Goal: Find specific page/section: Find specific page/section

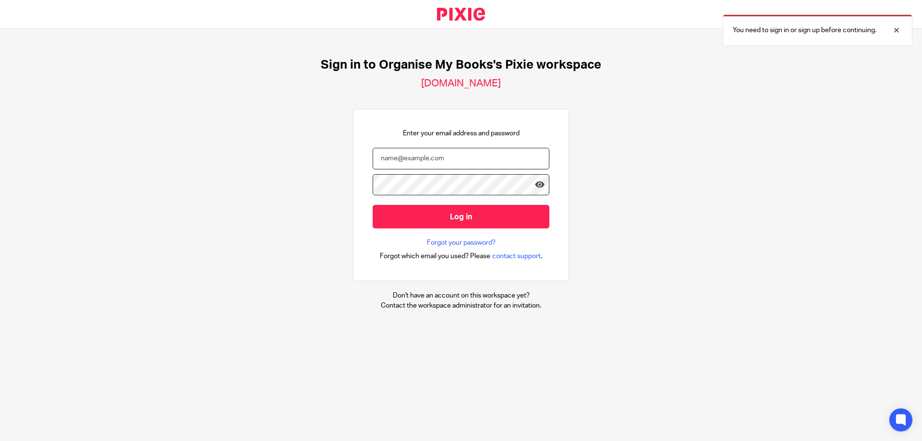
click at [405, 155] on input "email" at bounding box center [461, 159] width 177 height 22
type input "karen@organisemybooks.co.uk"
click at [373, 205] on input "Log in" at bounding box center [461, 217] width 177 height 24
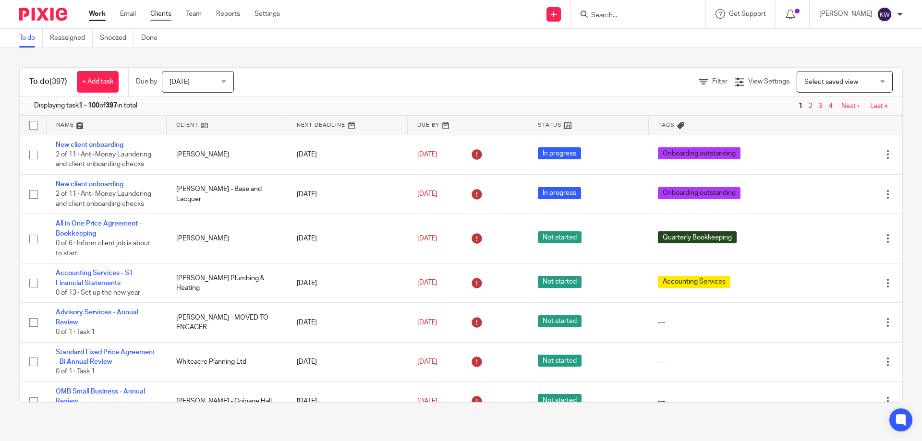
click at [165, 17] on link "Clients" at bounding box center [160, 14] width 21 height 10
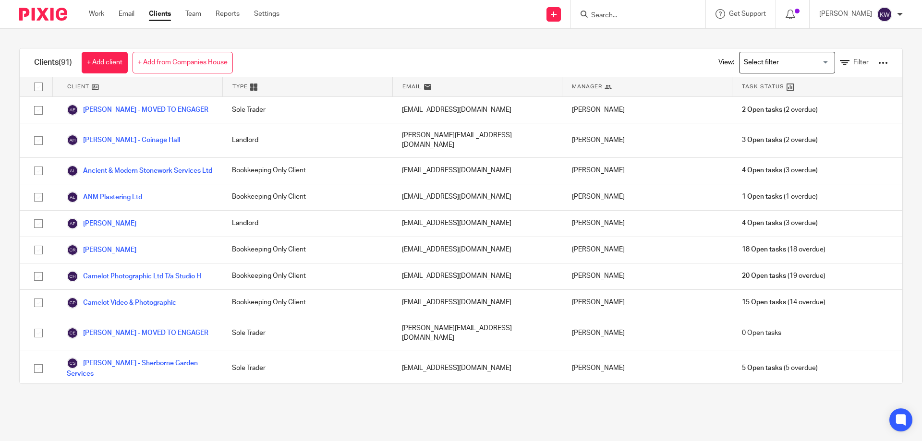
click at [647, 13] on input "Search" at bounding box center [633, 16] width 86 height 9
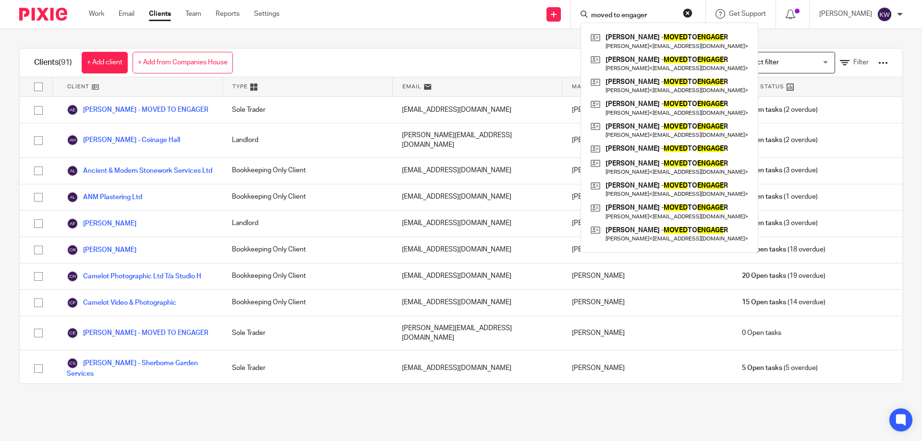
type input "moved to engager"
click button "submit" at bounding box center [0, 0] width 0 height 0
click at [830, 69] on div "Loading..." at bounding box center [832, 61] width 4 height 19
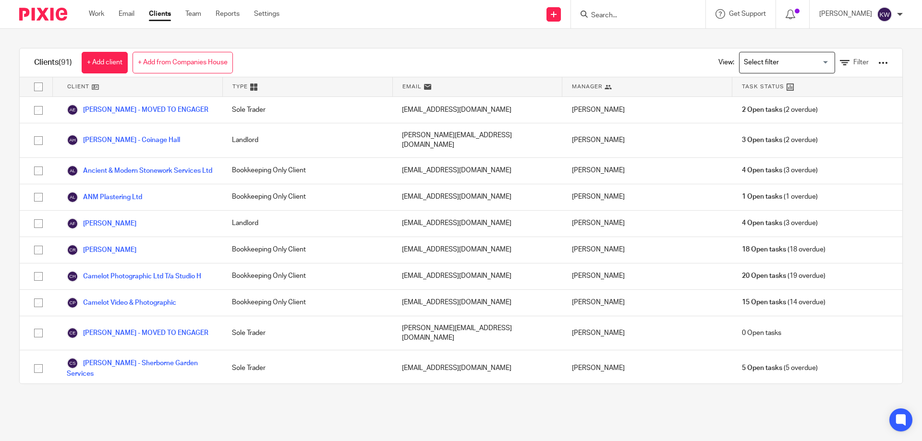
click at [616, 54] on div "Clients (91) + Add client + Add from Companies House View: Loading... Filter" at bounding box center [461, 62] width 882 height 29
